Goal: Check status: Check status

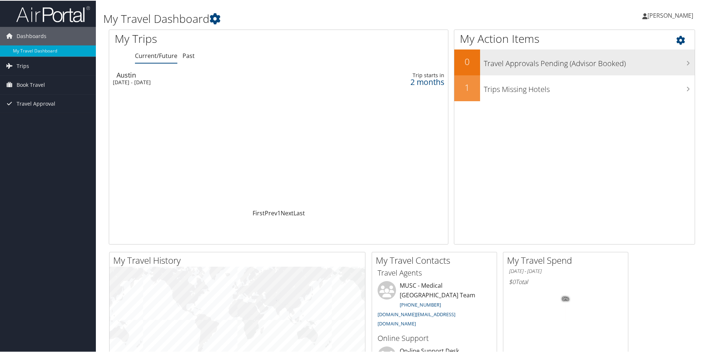
click at [536, 63] on h3 "Travel Approvals Pending (Advisor Booked)" at bounding box center [589, 61] width 211 height 14
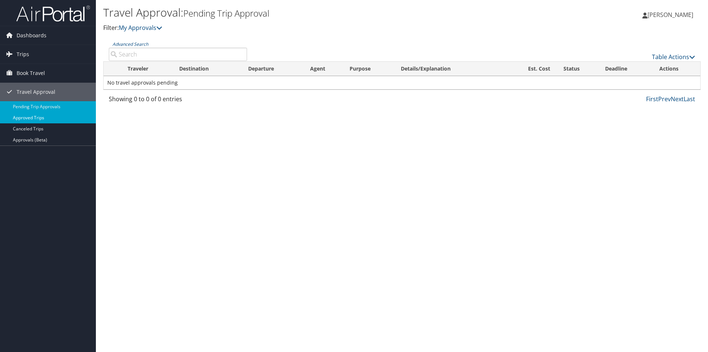
click at [15, 114] on link "Approved Trips" at bounding box center [48, 117] width 96 height 11
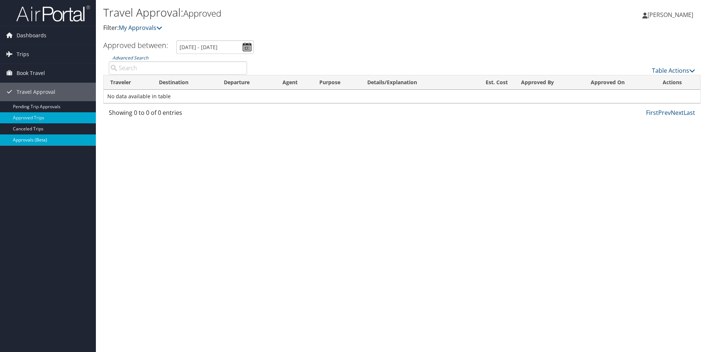
click at [22, 141] on link "Approvals (Beta)" at bounding box center [48, 139] width 96 height 11
click at [22, 56] on span "Trips" at bounding box center [23, 54] width 13 height 18
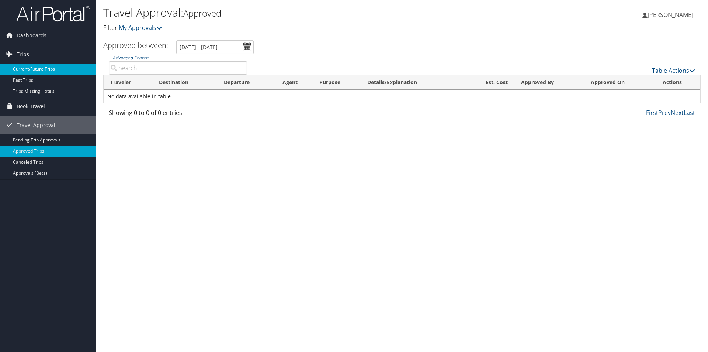
click at [30, 70] on link "Current/Future Trips" at bounding box center [48, 68] width 96 height 11
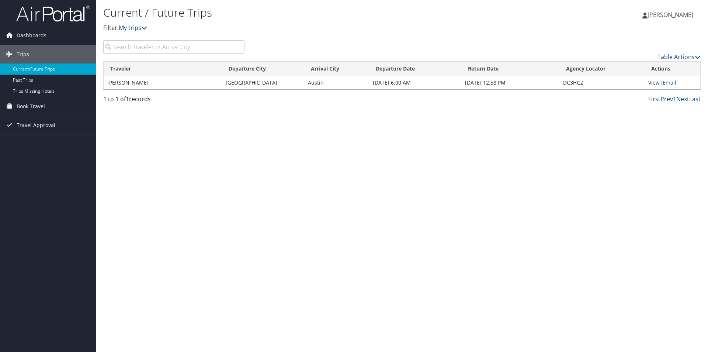
click at [653, 83] on link "View" at bounding box center [654, 82] width 11 height 7
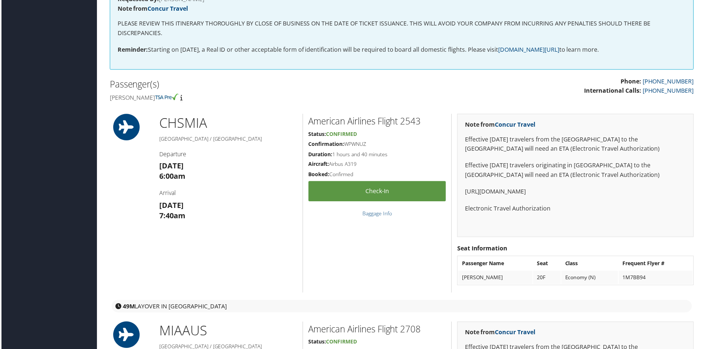
scroll to position [148, 0]
